Goal: Book appointment/travel/reservation

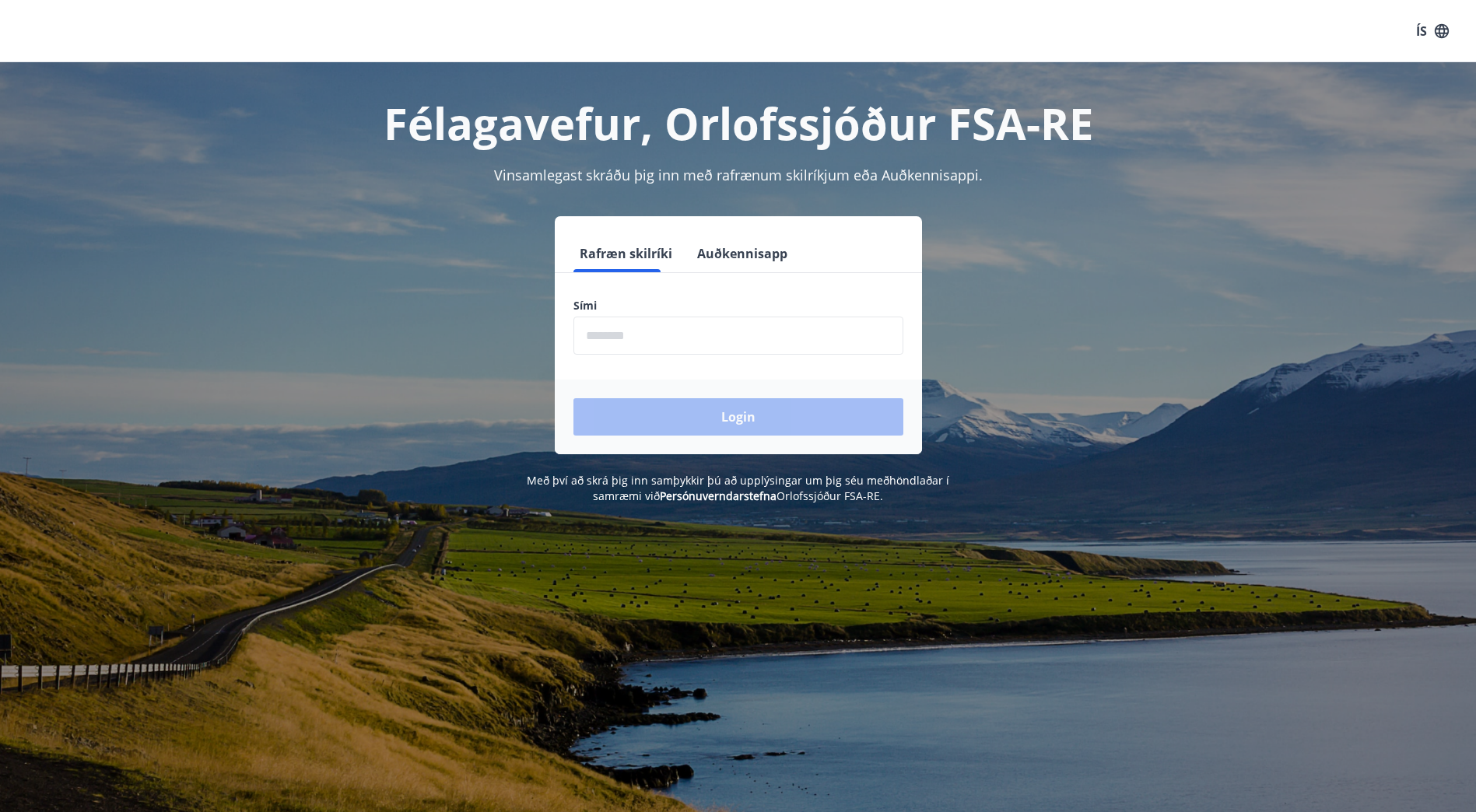
click at [736, 341] on input "phone" at bounding box center [738, 336] width 329 height 38
type input "********"
click at [735, 426] on button "Login" at bounding box center [738, 417] width 329 height 38
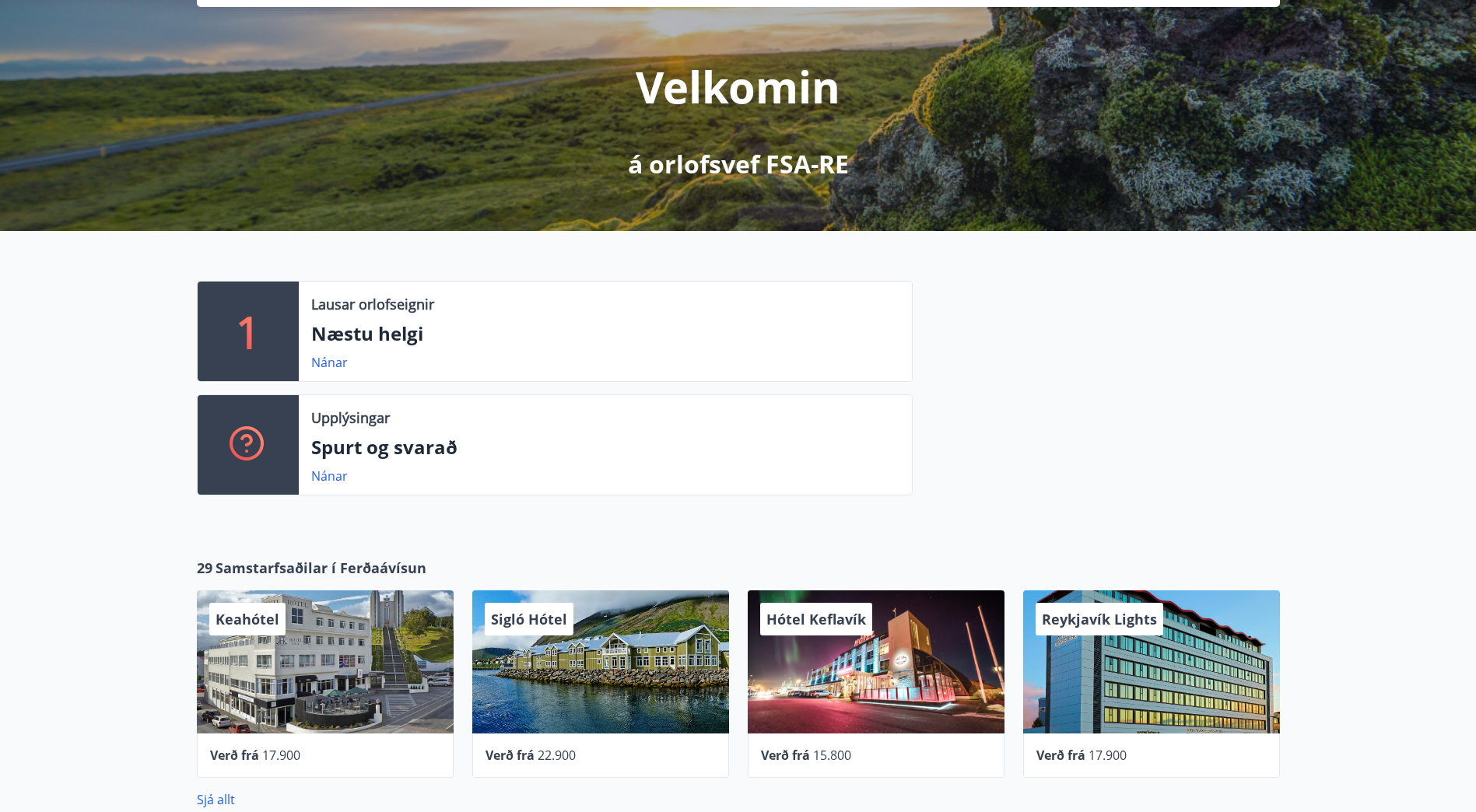
scroll to position [156, 0]
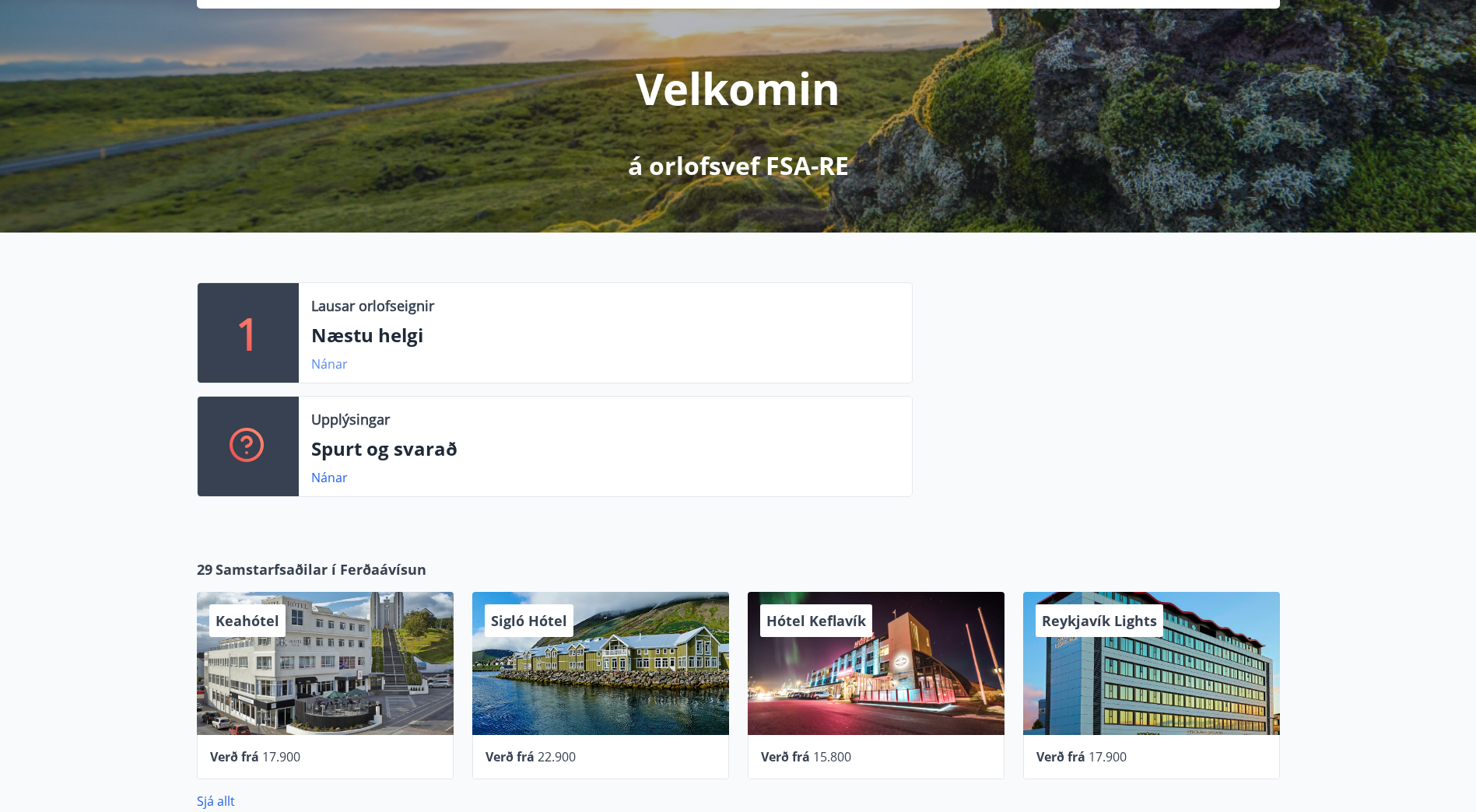
click at [322, 363] on link "Nánar" at bounding box center [329, 364] width 37 height 17
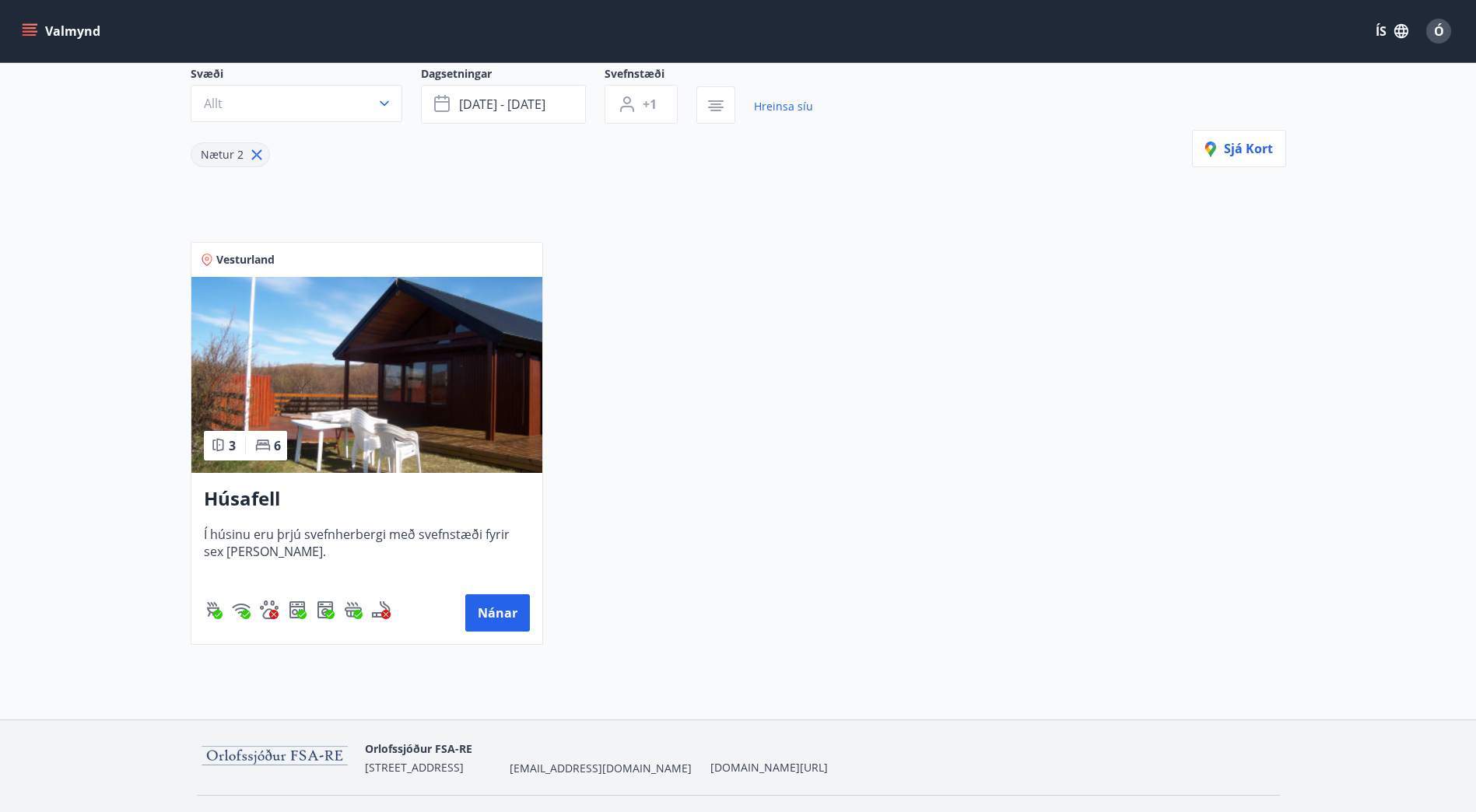
scroll to position [156, 0]
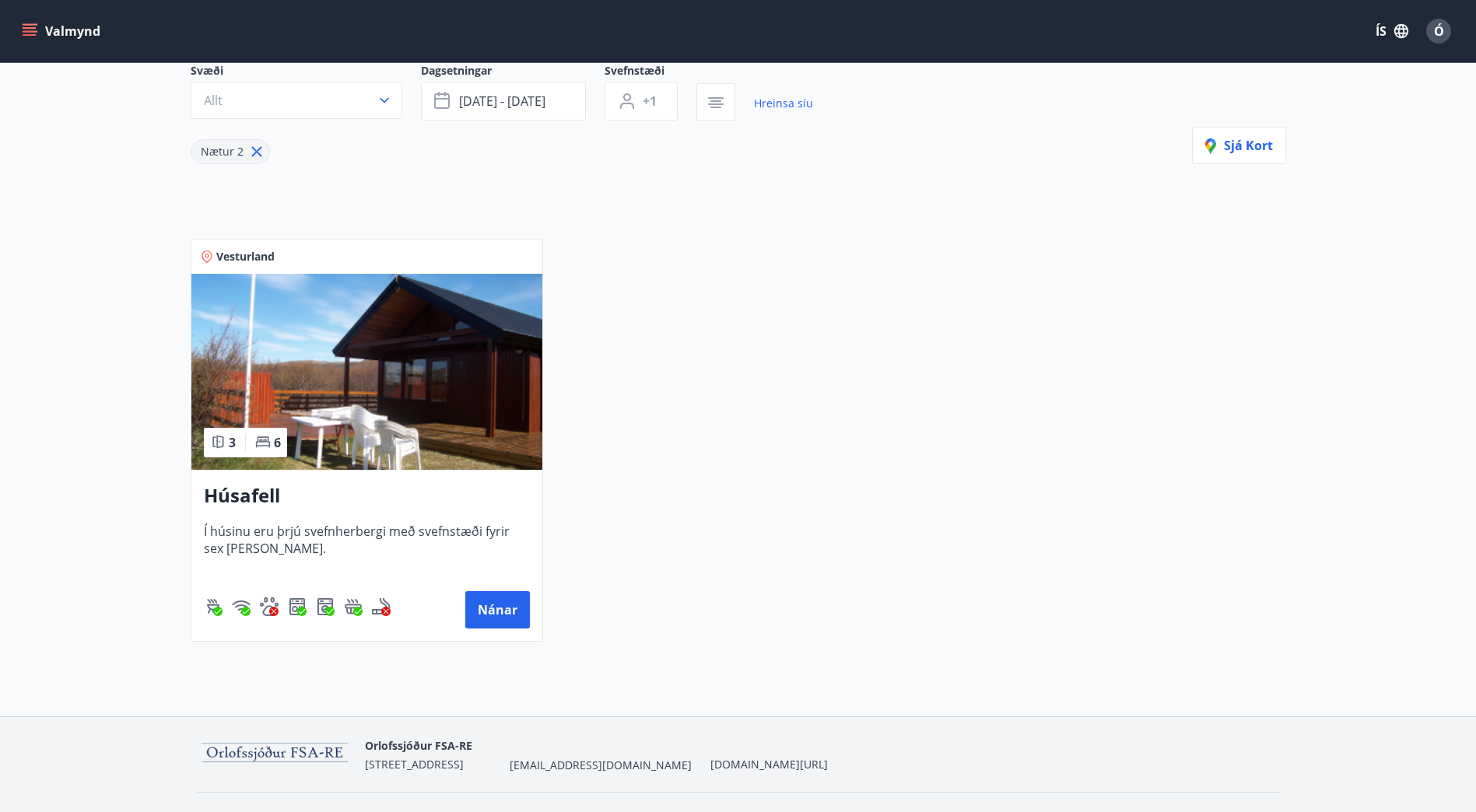
click at [977, 346] on div "Vesturland 3 6 Húsafell Í húsinu eru þrjú svefnherbergi með svefnstæði fyrir se…" at bounding box center [729, 430] width 1114 height 422
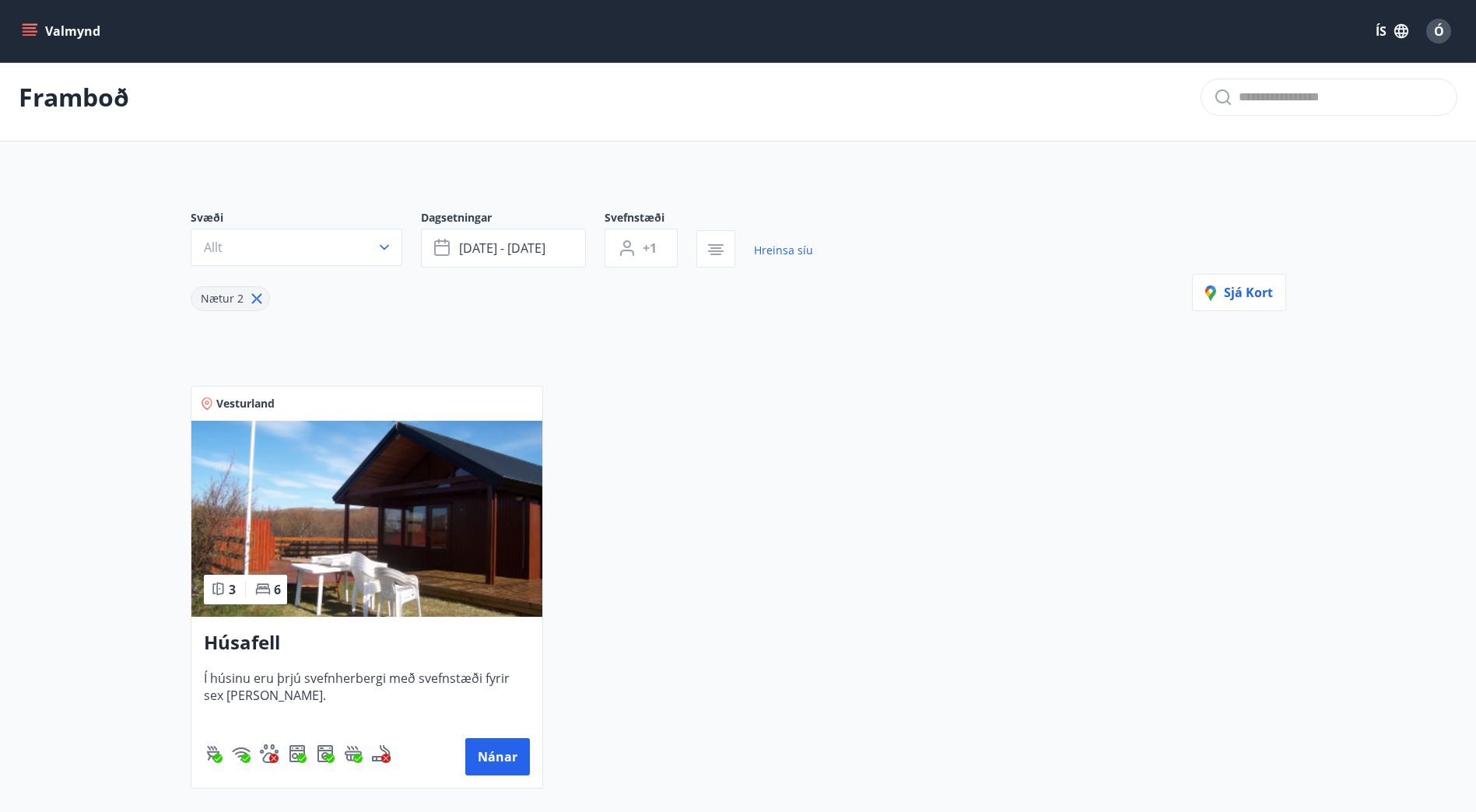
scroll to position [0, 0]
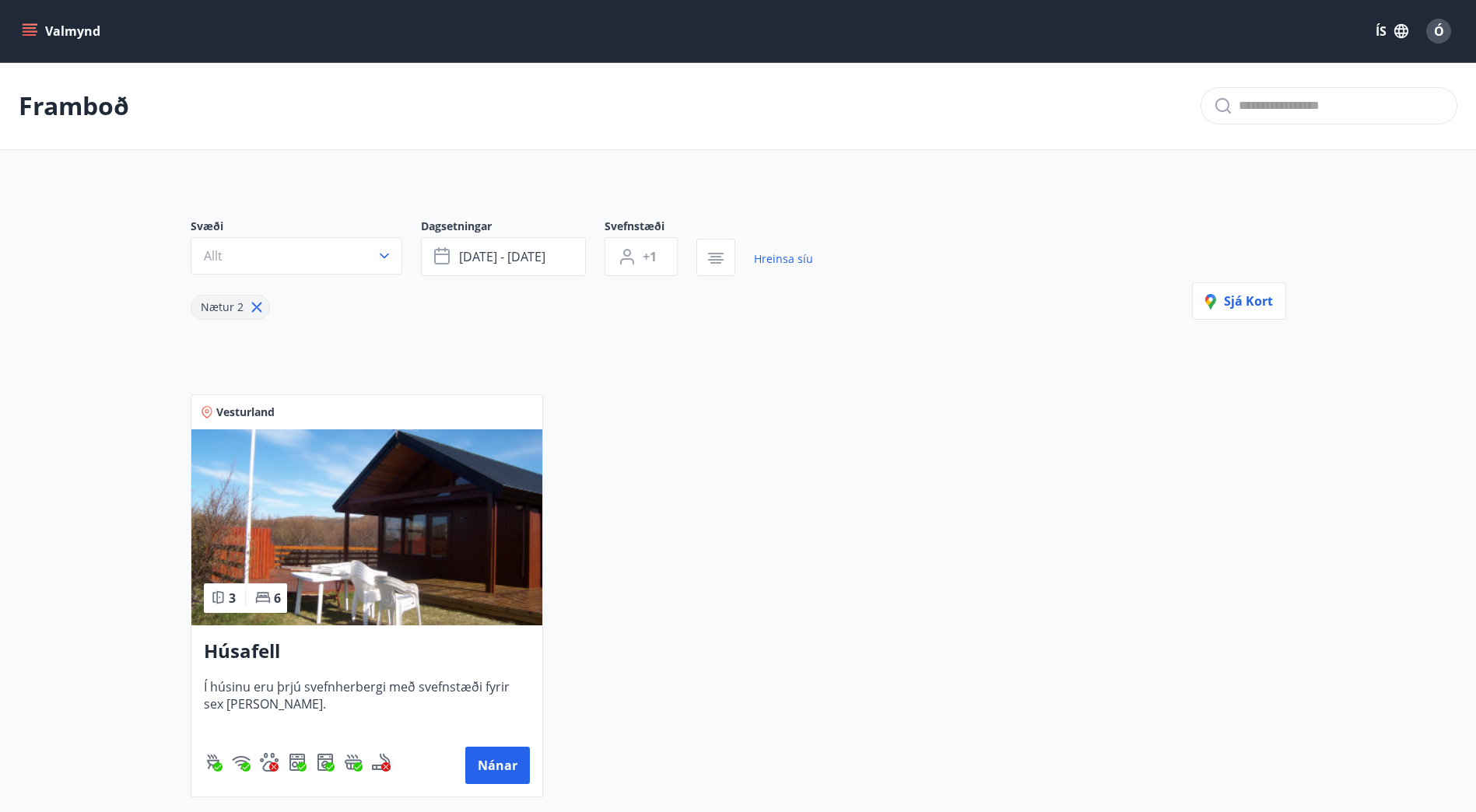
click at [934, 430] on div "Vesturland 3 6 Húsafell Í húsinu eru þrjú svefnherbergi með svefnstæði fyrir se…" at bounding box center [729, 586] width 1114 height 422
